Goal: Transaction & Acquisition: Purchase product/service

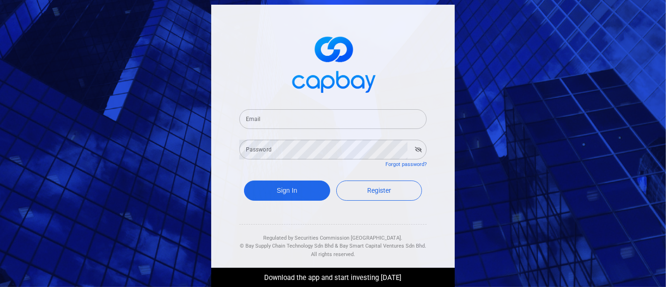
click at [347, 110] on input "Email" at bounding box center [332, 119] width 187 height 20
type input "[EMAIL_ADDRESS][DOMAIN_NAME]"
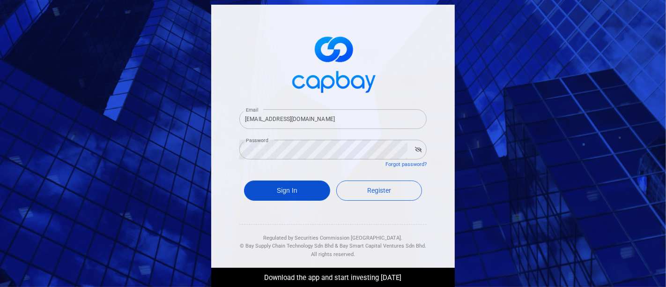
click at [263, 188] on button "Sign In" at bounding box center [287, 190] width 86 height 20
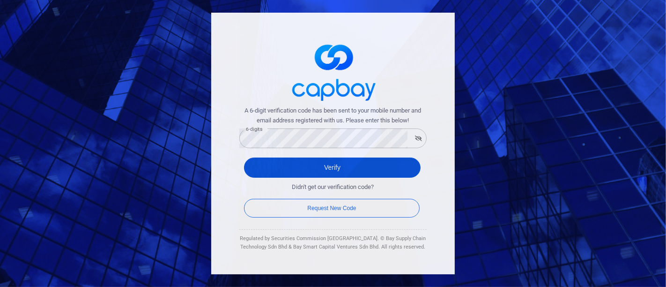
click at [302, 162] on button "Verify" at bounding box center [332, 167] width 177 height 20
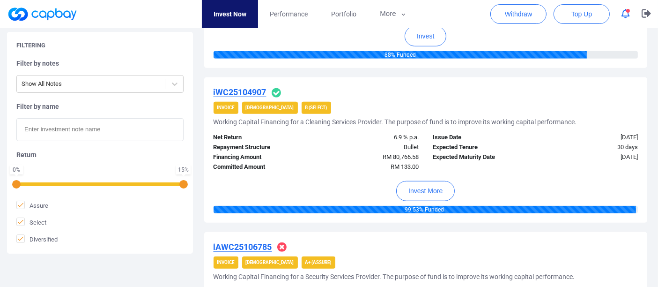
scroll to position [780, 0]
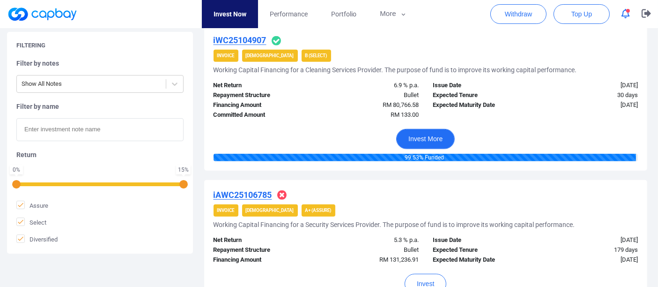
click at [435, 136] on button "Invest More" at bounding box center [425, 139] width 59 height 20
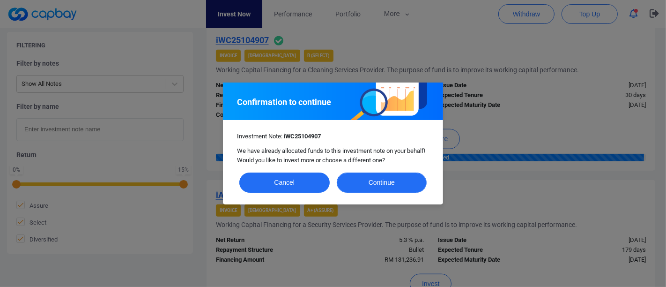
click at [408, 181] on button "Continue" at bounding box center [382, 182] width 90 height 20
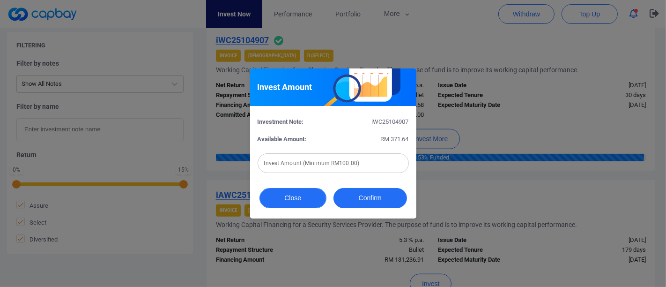
click at [297, 197] on button "Close" at bounding box center [292, 198] width 67 height 20
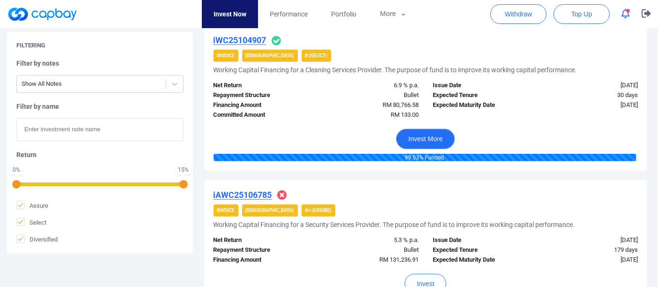
click at [423, 136] on button "Invest More" at bounding box center [425, 139] width 59 height 20
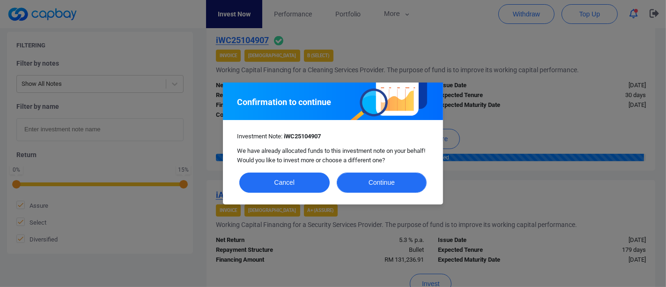
click at [387, 182] on button "Continue" at bounding box center [382, 182] width 90 height 20
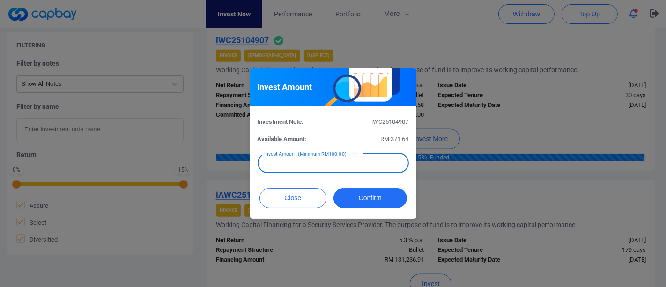
click at [357, 161] on input "text" at bounding box center [333, 163] width 151 height 20
type input "RM 167"
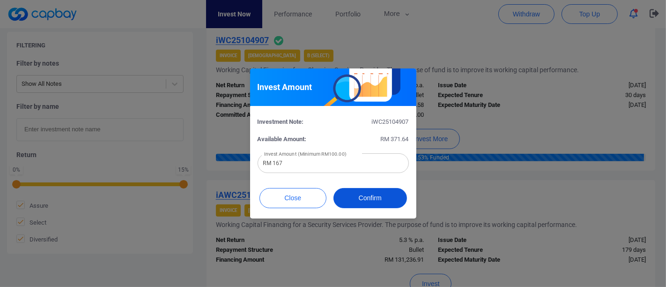
click at [373, 200] on button "Confirm" at bounding box center [370, 198] width 74 height 20
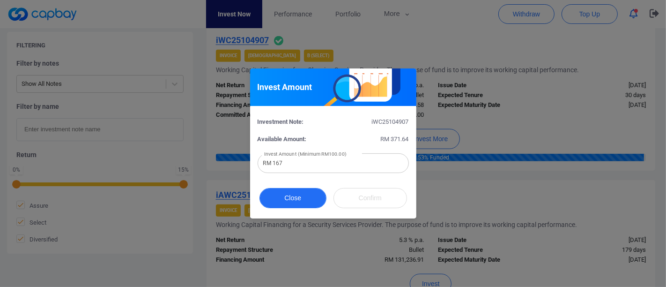
click at [293, 204] on button "Close" at bounding box center [292, 198] width 67 height 20
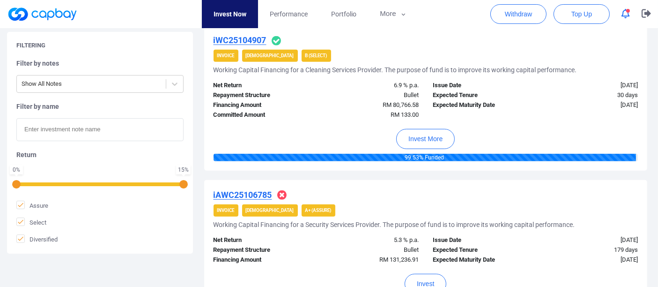
scroll to position [496, 0]
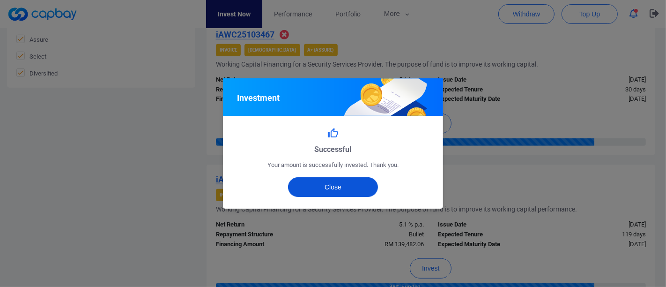
click at [354, 191] on button "Close" at bounding box center [333, 187] width 90 height 20
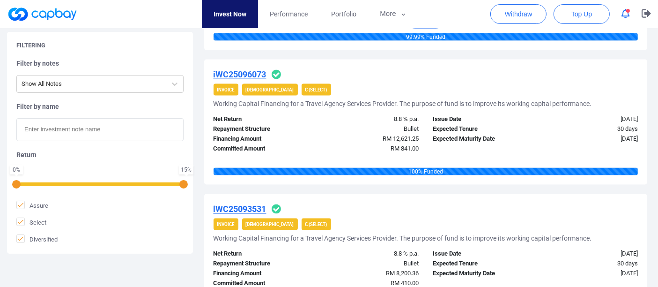
scroll to position [1433, 0]
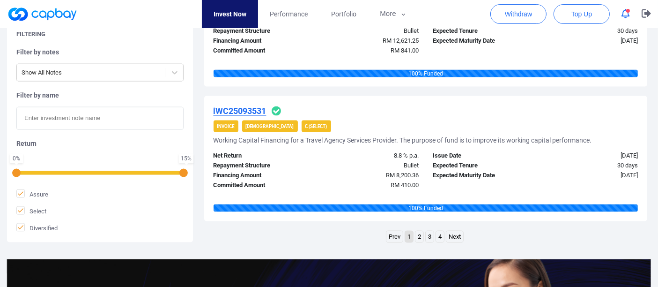
click at [419, 233] on link "2" at bounding box center [419, 237] width 8 height 12
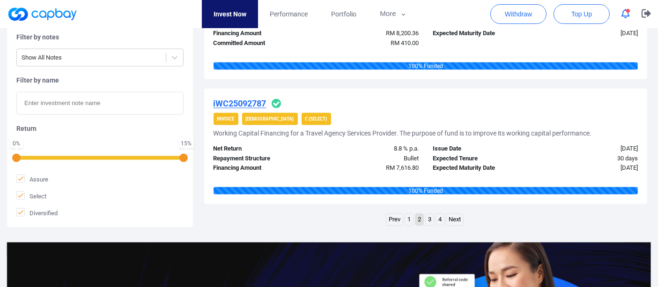
scroll to position [1311, 0]
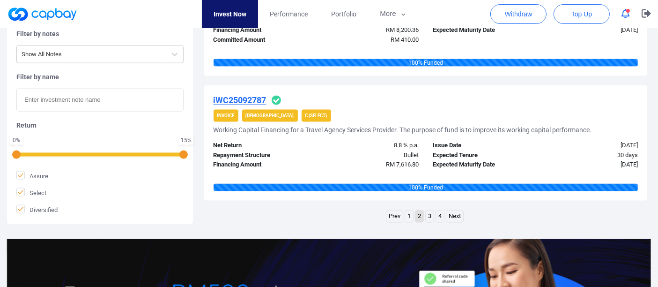
click at [429, 212] on link "3" at bounding box center [430, 216] width 8 height 12
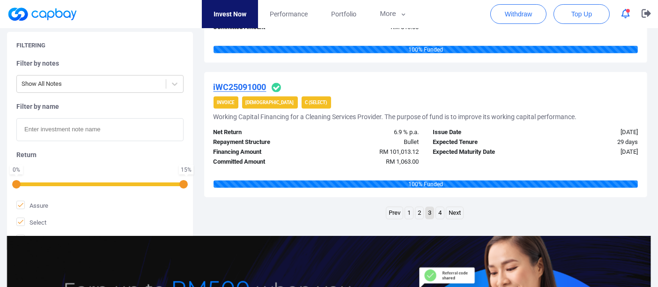
scroll to position [1405, 0]
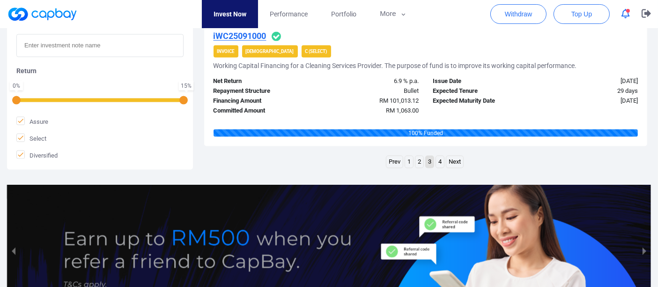
click at [441, 160] on link "4" at bounding box center [440, 162] width 8 height 12
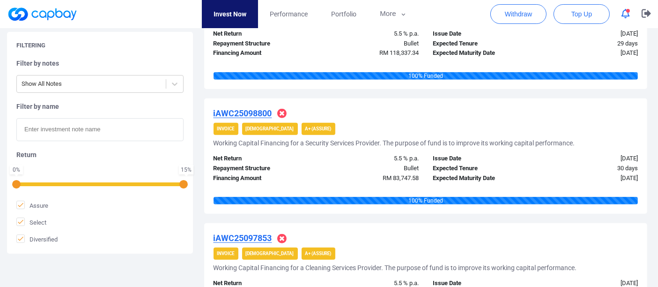
scroll to position [999, 0]
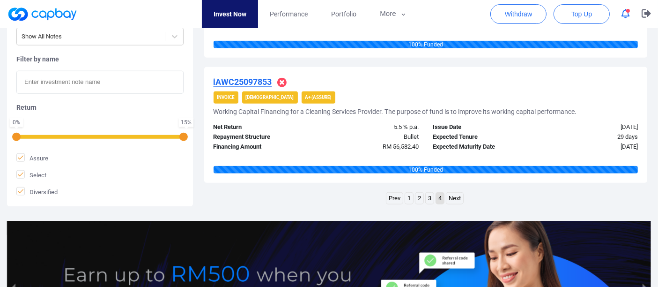
click at [409, 192] on link "1" at bounding box center [409, 198] width 8 height 12
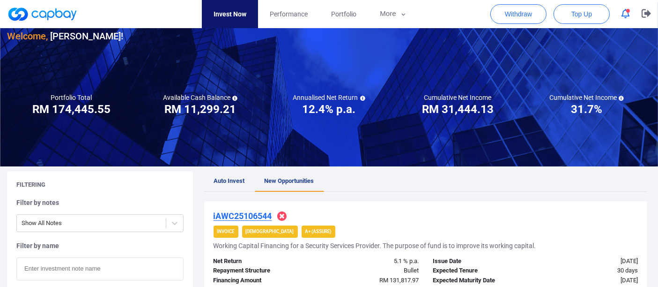
scroll to position [234, 0]
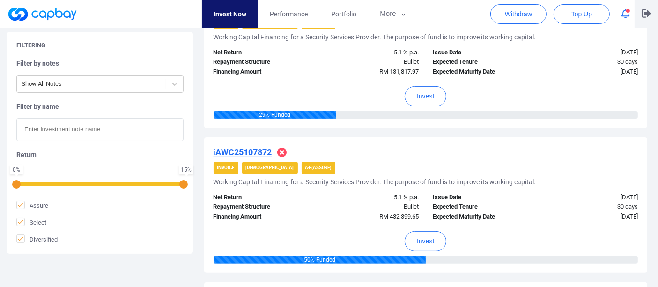
click at [646, 16] on icon "button" at bounding box center [645, 13] width 9 height 9
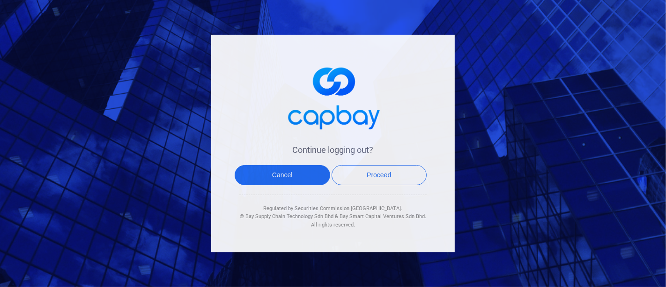
click at [538, 66] on div "Continue logging out? Cancel Proceed Regulated by Securities Commission Malaysi…" at bounding box center [333, 143] width 666 height 287
click at [276, 178] on button "Cancel" at bounding box center [283, 175] width 96 height 20
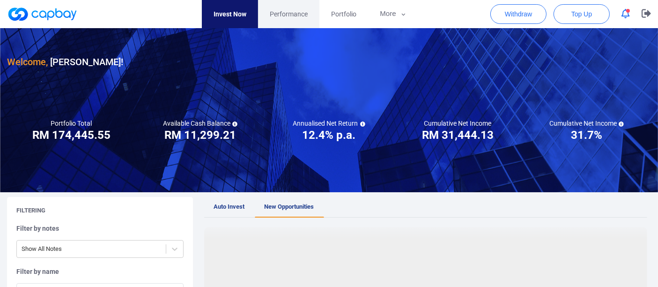
click at [295, 9] on span "Performance" at bounding box center [289, 14] width 38 height 10
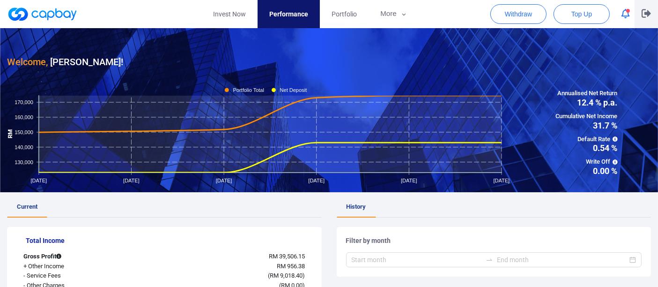
click at [645, 16] on icon "button" at bounding box center [645, 13] width 9 height 9
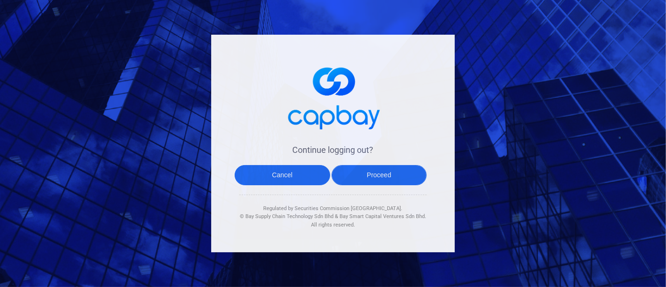
click at [396, 173] on button "Proceed" at bounding box center [379, 175] width 96 height 20
